Goal: Information Seeking & Learning: Find specific fact

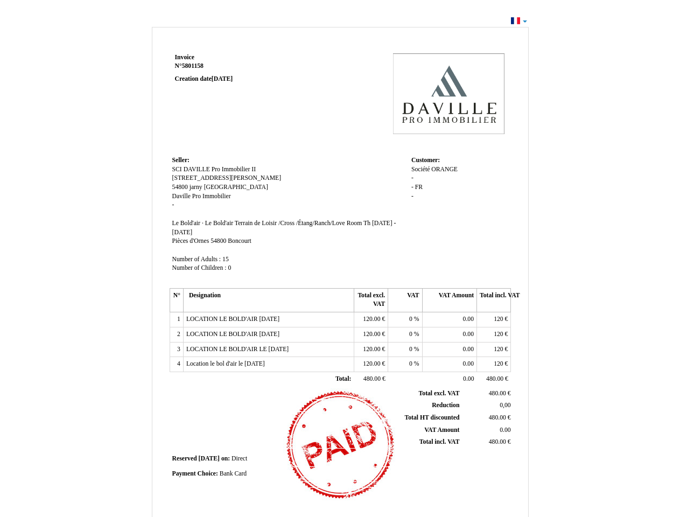
click at [185, 57] on span "Invoice" at bounding box center [184, 57] width 19 height 7
click at [194, 66] on span "5801158" at bounding box center [193, 65] width 22 height 7
click at [181, 160] on span "Seller:" at bounding box center [180, 160] width 17 height 7
click at [214, 169] on span "SCI DAVILLE Pro Immobilier II" at bounding box center [214, 169] width 84 height 7
click at [200, 178] on span "[STREET_ADDRESS][PERSON_NAME]" at bounding box center [226, 177] width 109 height 7
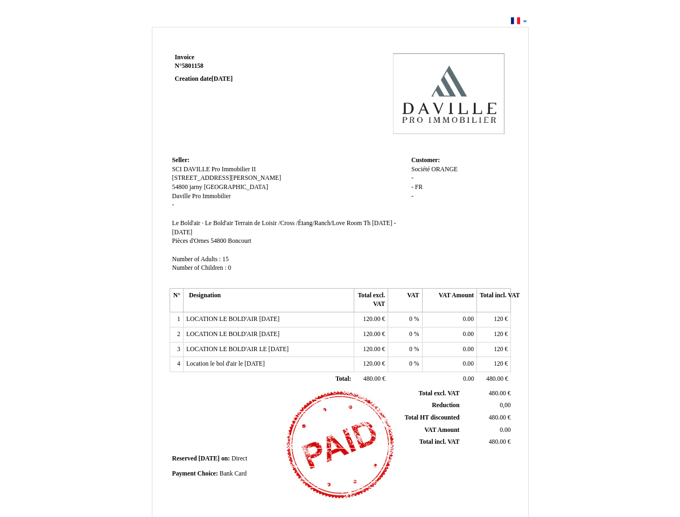
click at [181, 187] on span "54800" at bounding box center [180, 187] width 16 height 7
click at [197, 187] on span "jarny" at bounding box center [196, 187] width 13 height 7
click at [213, 187] on span "[GEOGRAPHIC_DATA]" at bounding box center [236, 187] width 64 height 7
click at [201, 196] on span "Daville Pro Immobilier" at bounding box center [201, 196] width 59 height 7
click at [268, 223] on span "Le Bold'air · Le Bold'air Terrain de Loisir /Cross /Étang/Ranch/Love Room" at bounding box center [267, 223] width 190 height 7
